Goal: Task Accomplishment & Management: Manage account settings

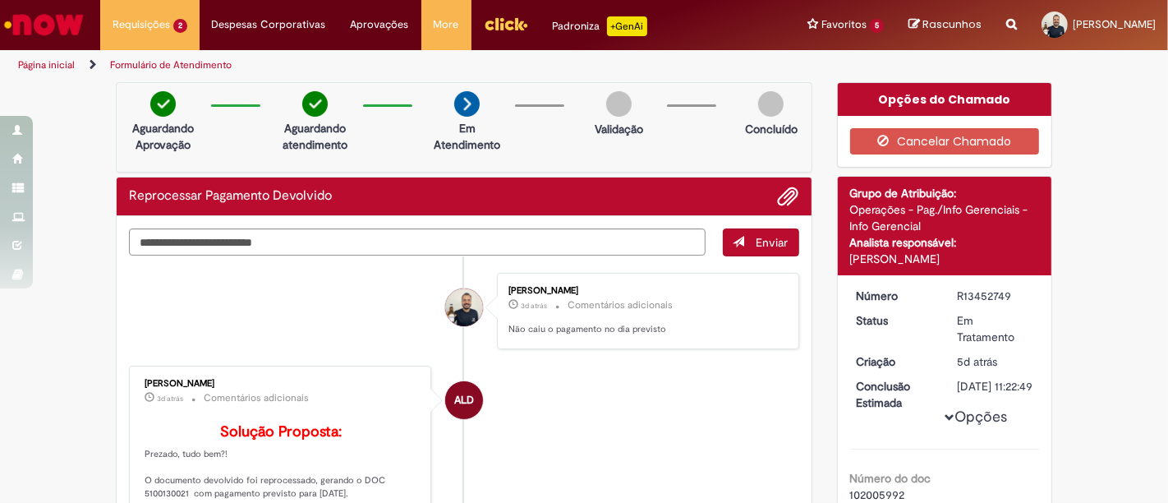
click at [80, 22] on img "Ir para a Homepage" at bounding box center [44, 24] width 85 height 33
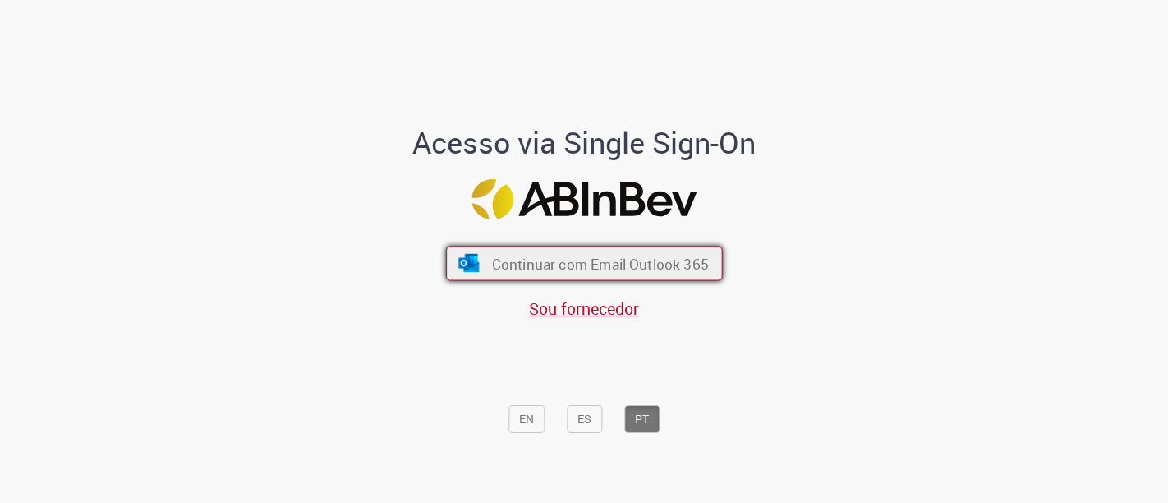
click at [609, 250] on button "Continuar com Email Outlook 365" at bounding box center [584, 263] width 277 height 34
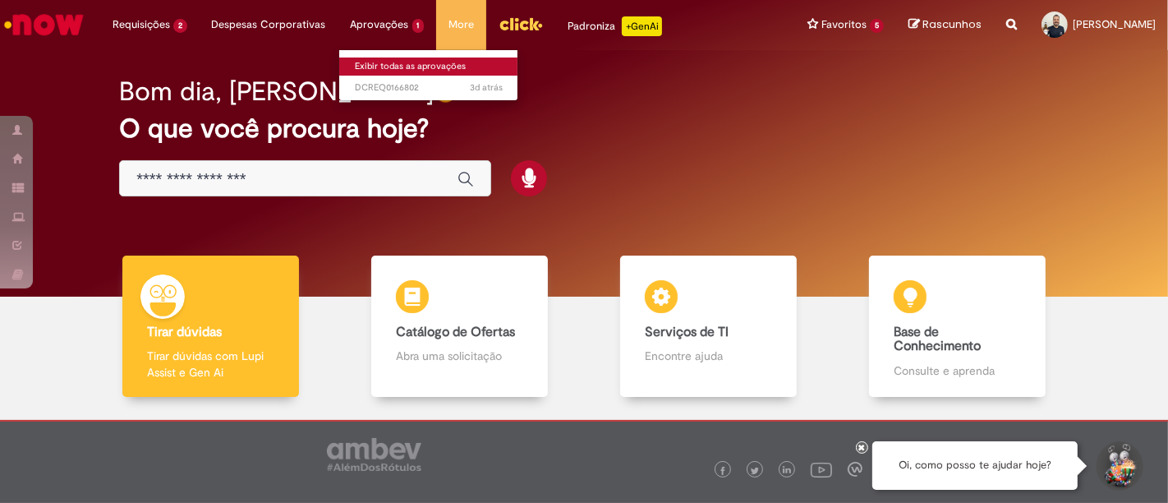
click at [409, 71] on link "Exibir todas as aprovações" at bounding box center [429, 66] width 181 height 18
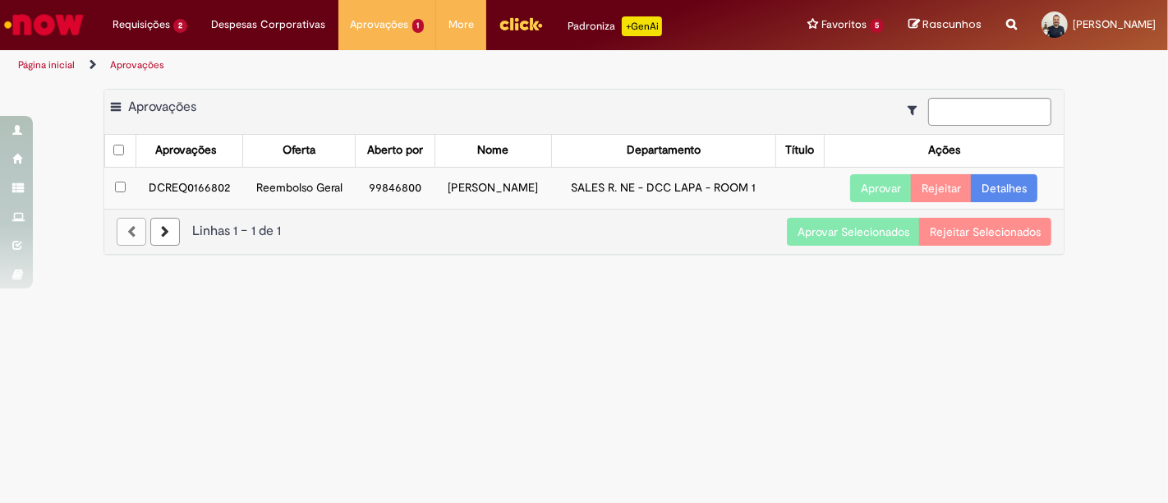
click at [873, 179] on button "Aprovar" at bounding box center [881, 188] width 62 height 28
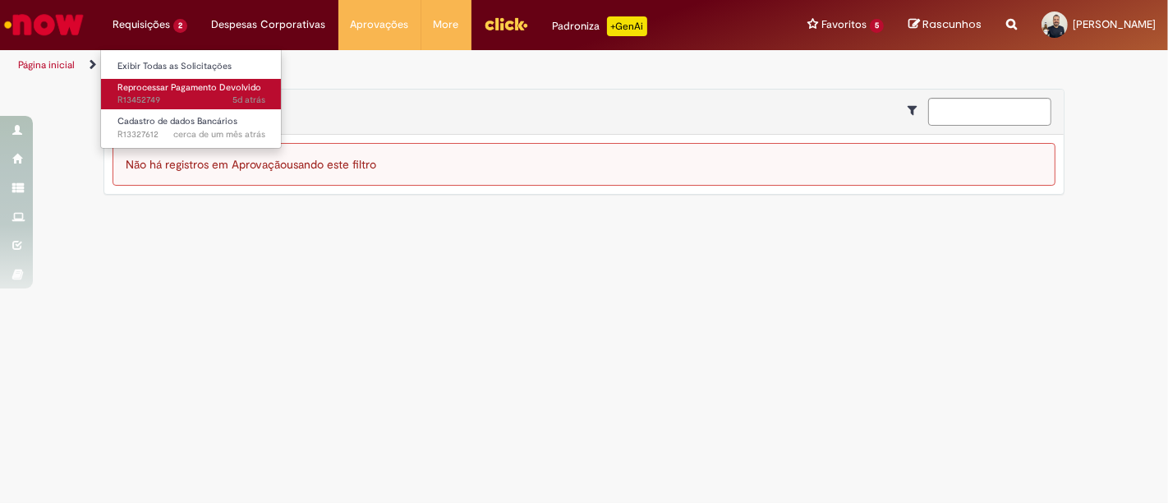
click at [203, 95] on span "5d atrás 5 dias atrás R13452749" at bounding box center [191, 100] width 148 height 13
